Goal: Task Accomplishment & Management: Complete application form

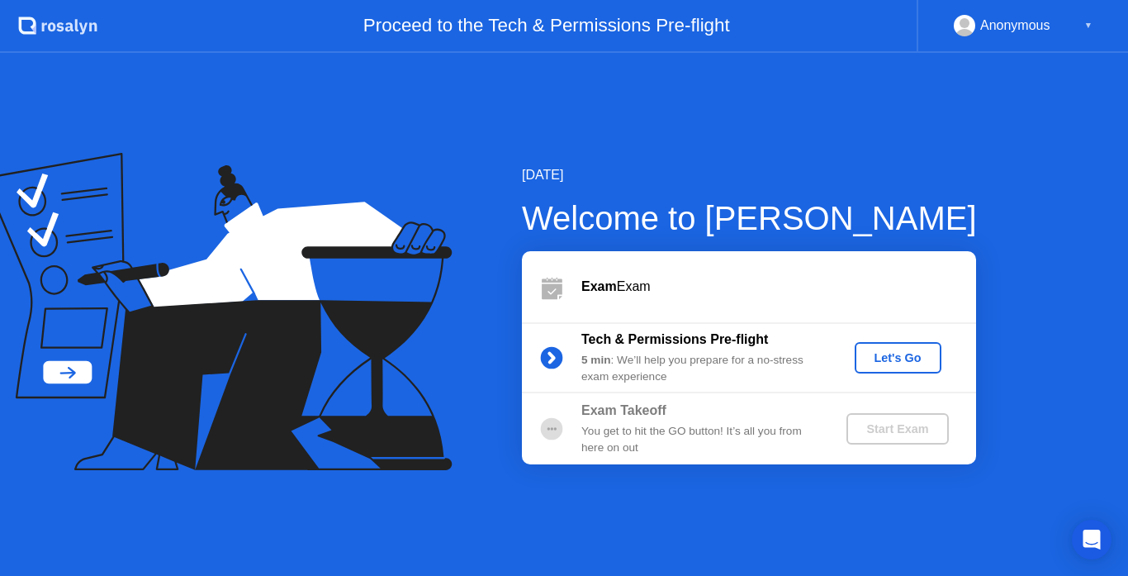
click at [895, 362] on div "Let's Go" at bounding box center [899, 357] width 74 height 13
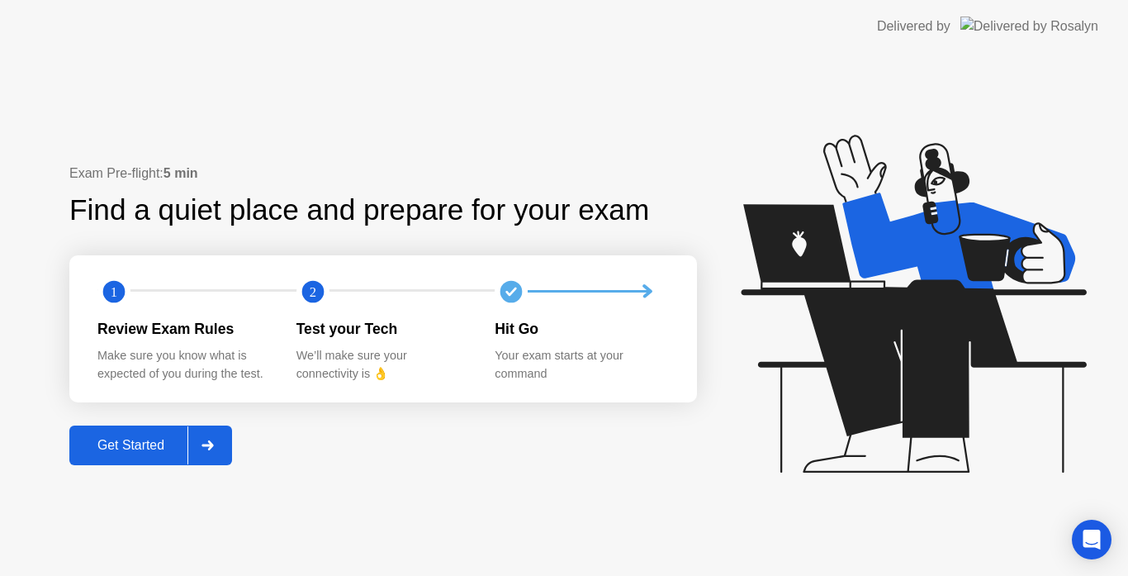
click at [166, 449] on div "Get Started" at bounding box center [130, 445] width 113 height 15
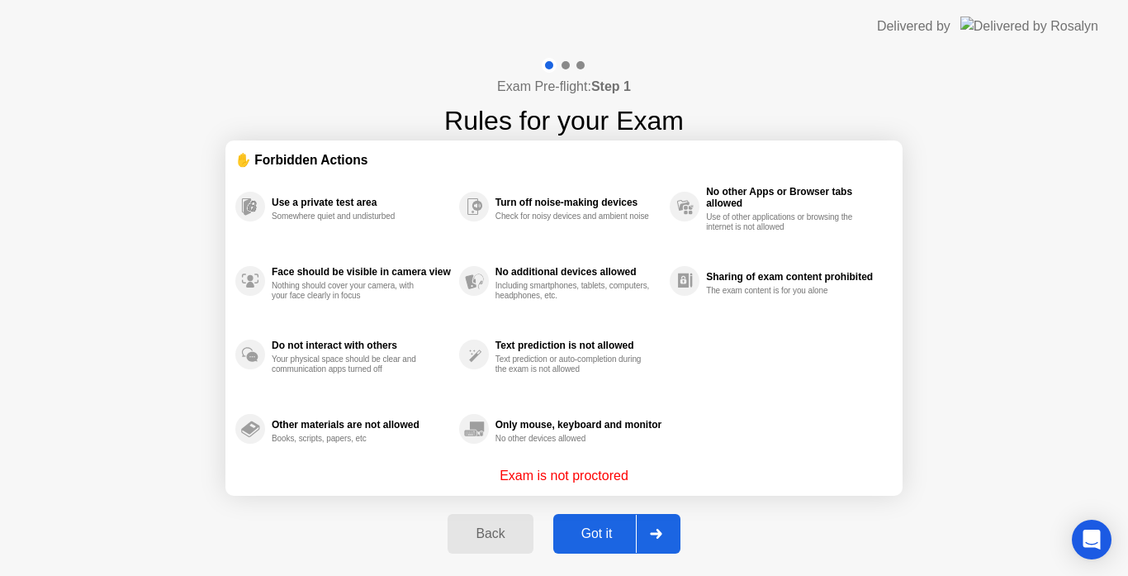
click at [607, 533] on div "Got it" at bounding box center [597, 533] width 78 height 15
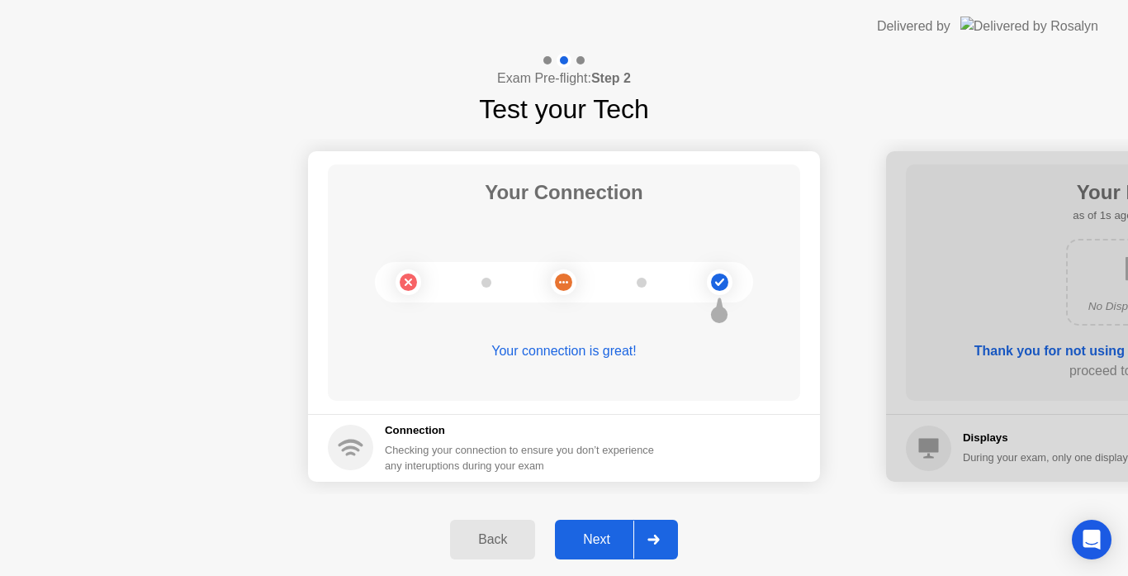
click at [607, 533] on div "Next" at bounding box center [597, 539] width 74 height 15
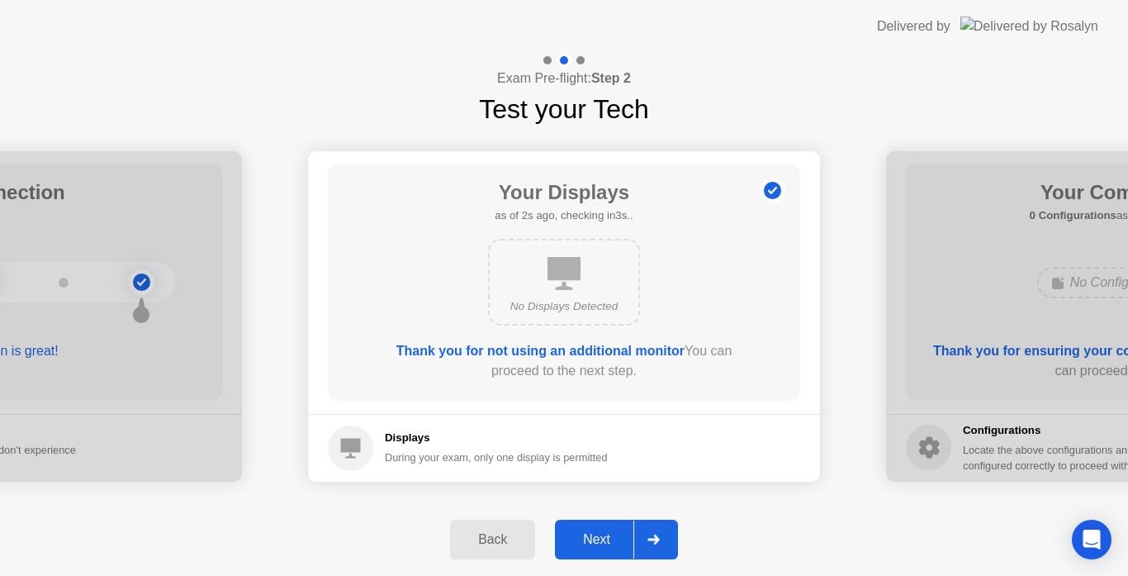
click at [607, 533] on div "Next" at bounding box center [597, 539] width 74 height 15
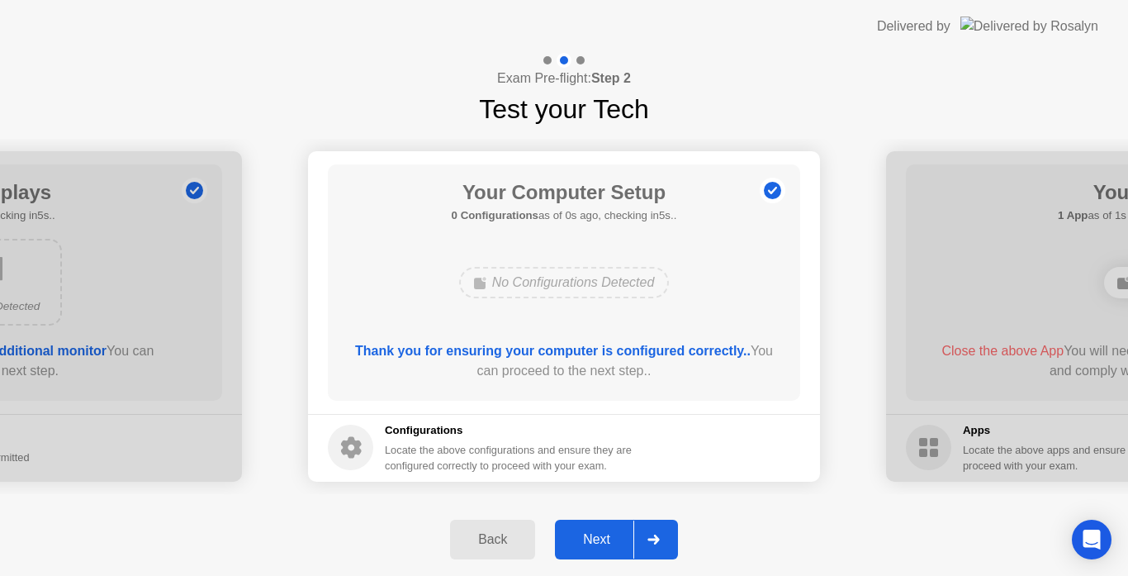
click at [607, 533] on div "Next" at bounding box center [597, 539] width 74 height 15
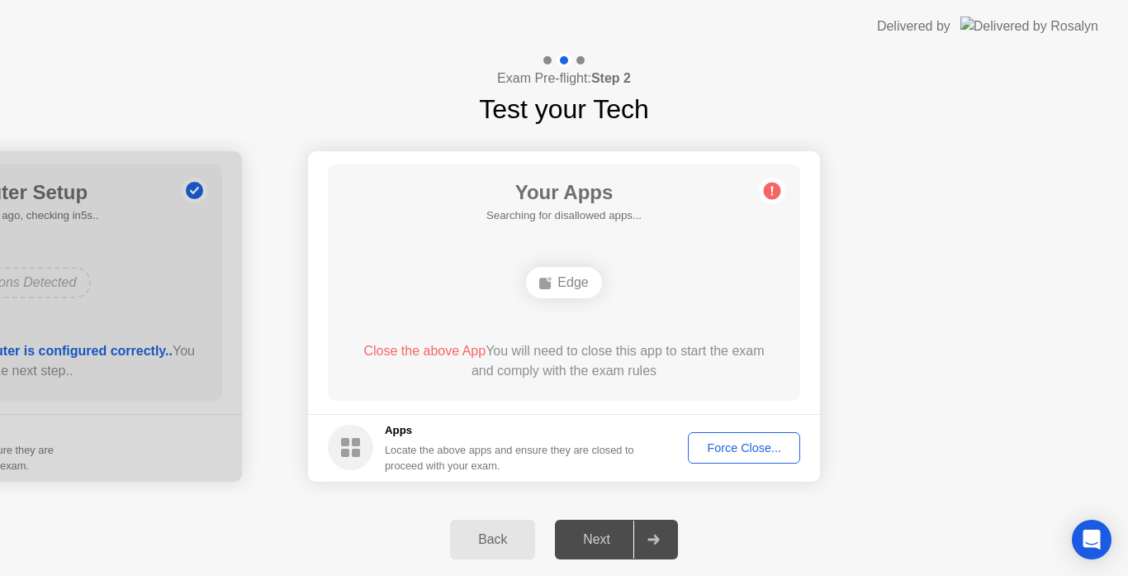
click at [734, 452] on div "Force Close..." at bounding box center [744, 447] width 101 height 13
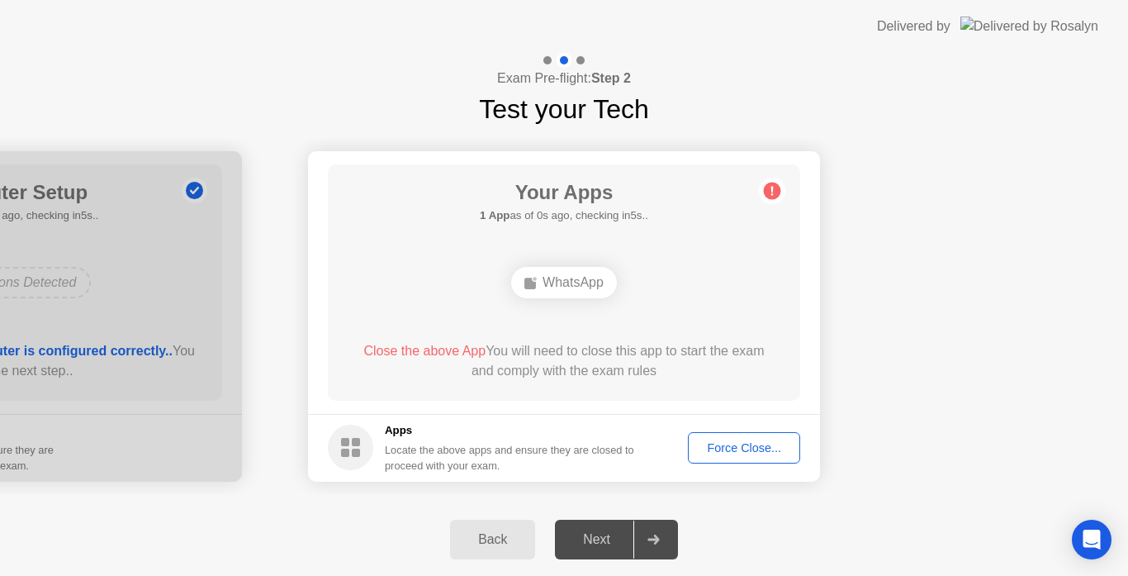
click at [740, 441] on div "Force Close..." at bounding box center [744, 447] width 101 height 13
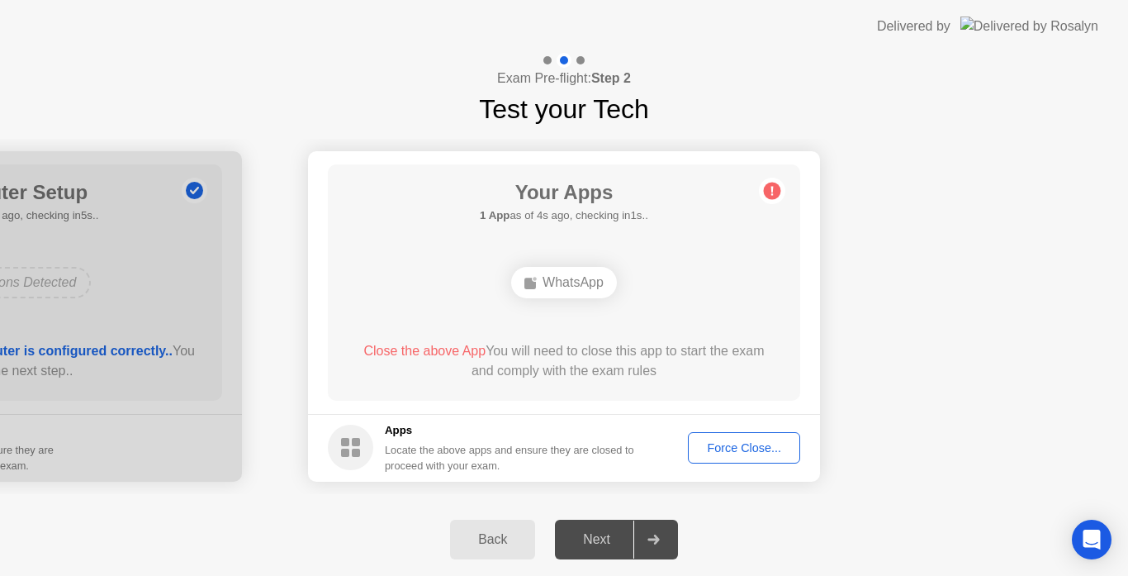
click at [752, 441] on div "Force Close..." at bounding box center [744, 447] width 101 height 13
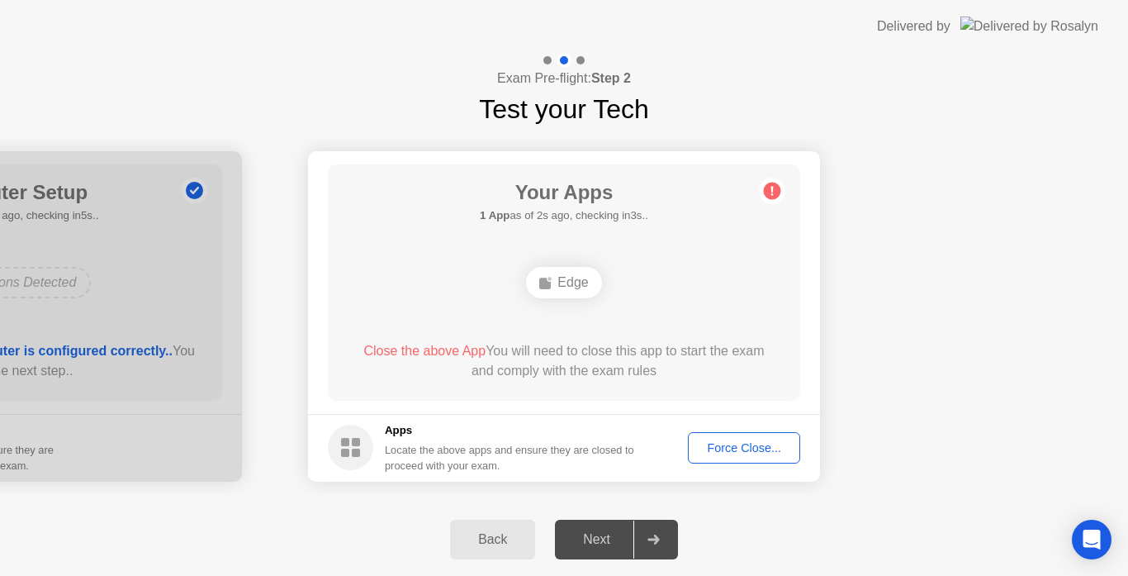
click at [734, 437] on button "Force Close..." at bounding box center [744, 447] width 112 height 31
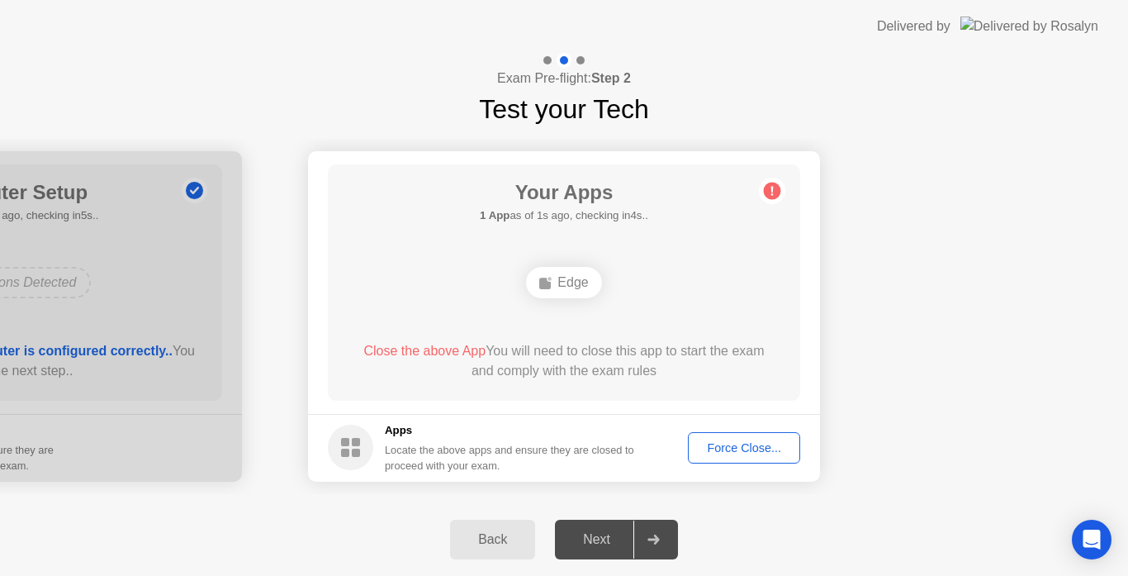
click at [749, 447] on div "Force Close..." at bounding box center [744, 447] width 101 height 13
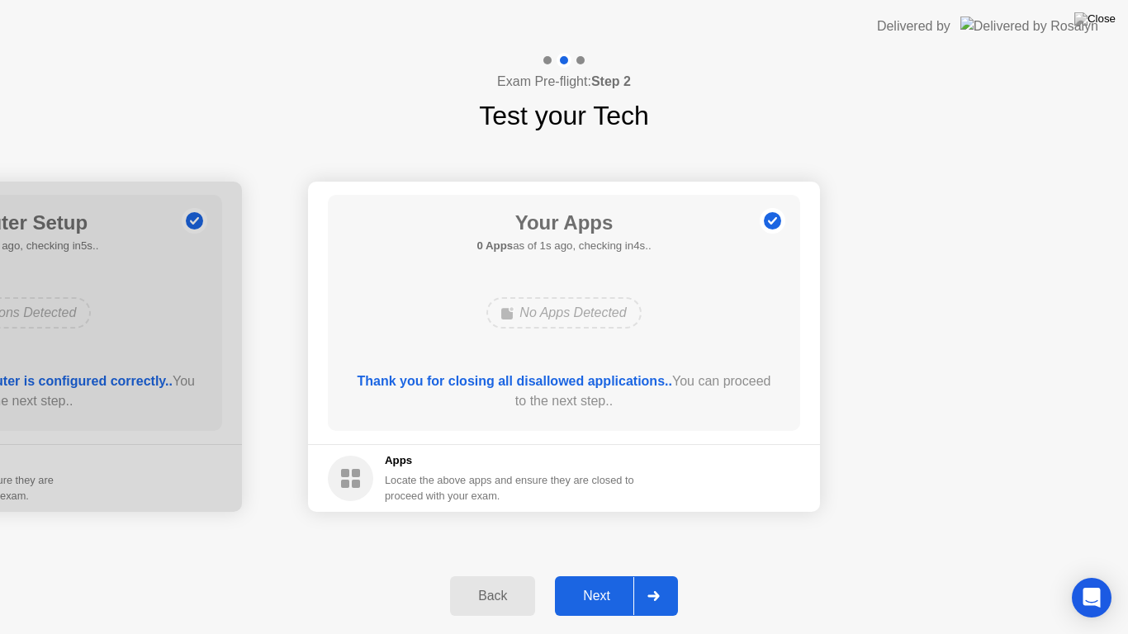
click at [602, 575] on button "Next" at bounding box center [616, 597] width 123 height 40
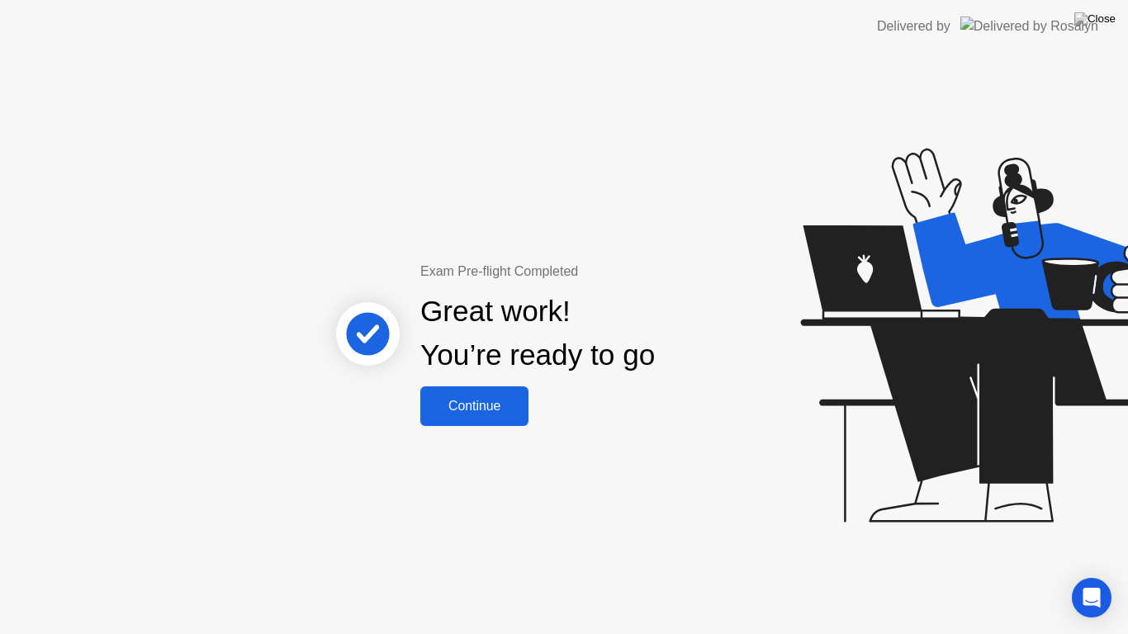
click at [502, 414] on div "Continue" at bounding box center [474, 406] width 98 height 15
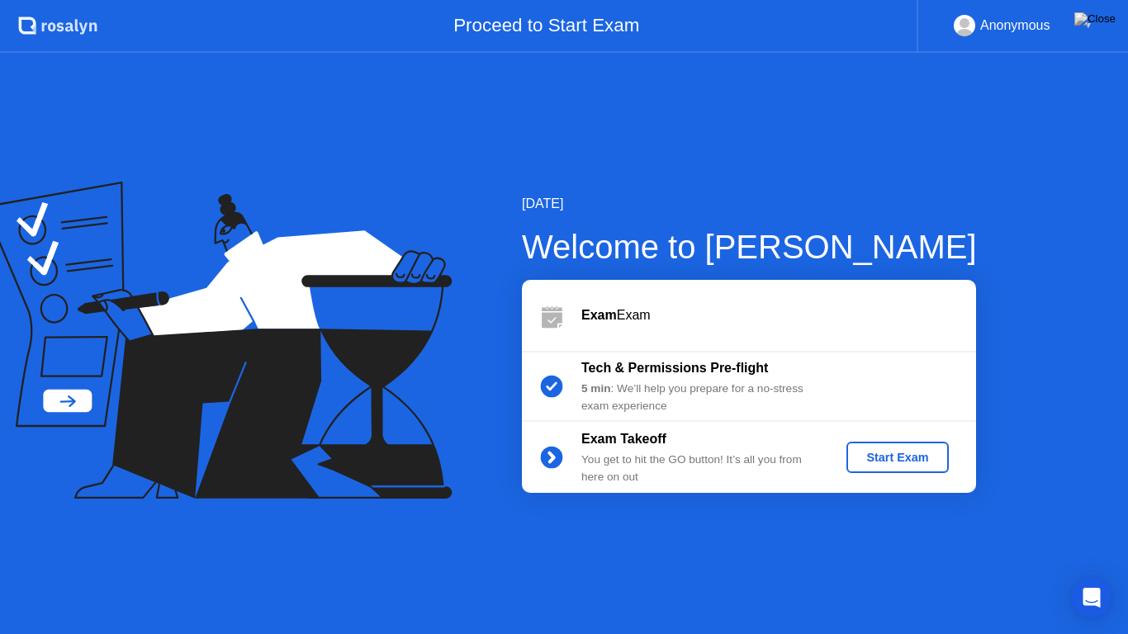
click at [892, 455] on div "Start Exam" at bounding box center [897, 457] width 88 height 13
